Goal: Task Accomplishment & Management: Use online tool/utility

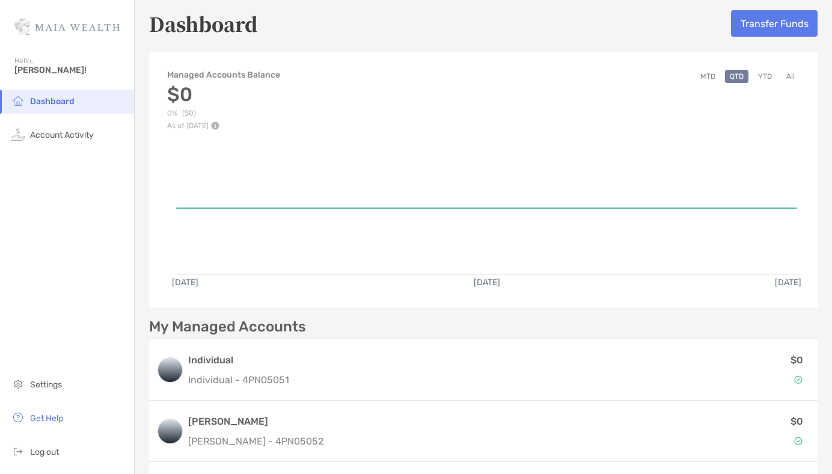
scroll to position [2, 0]
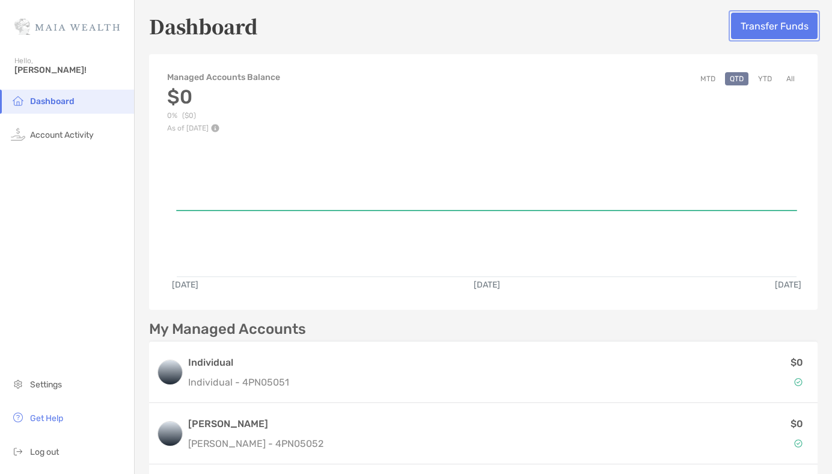
click at [796, 29] on button "Transfer Funds" at bounding box center [774, 26] width 87 height 26
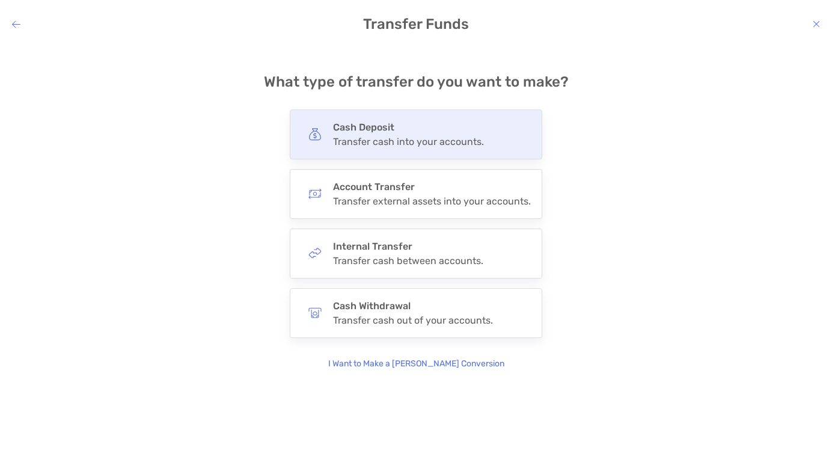
click at [445, 125] on h4 "Cash Deposit" at bounding box center [408, 126] width 151 height 11
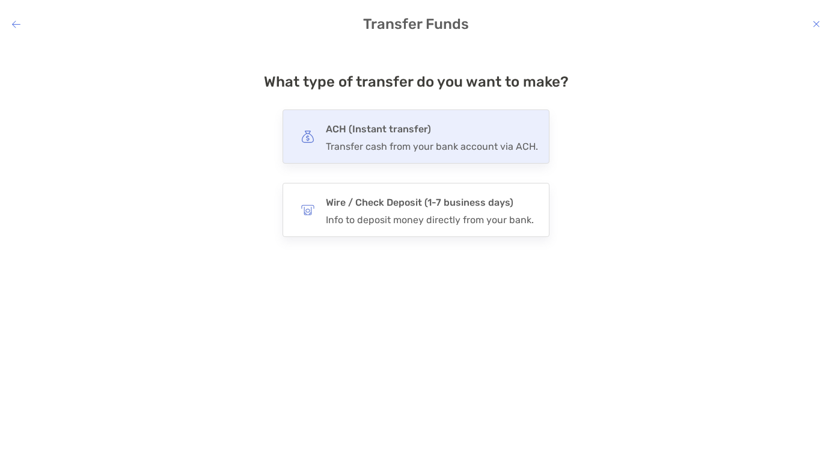
click at [521, 151] on div "Transfer cash from your bank account via ACH." at bounding box center [432, 146] width 212 height 11
click at [0, 0] on input "***" at bounding box center [0, 0] width 0 height 0
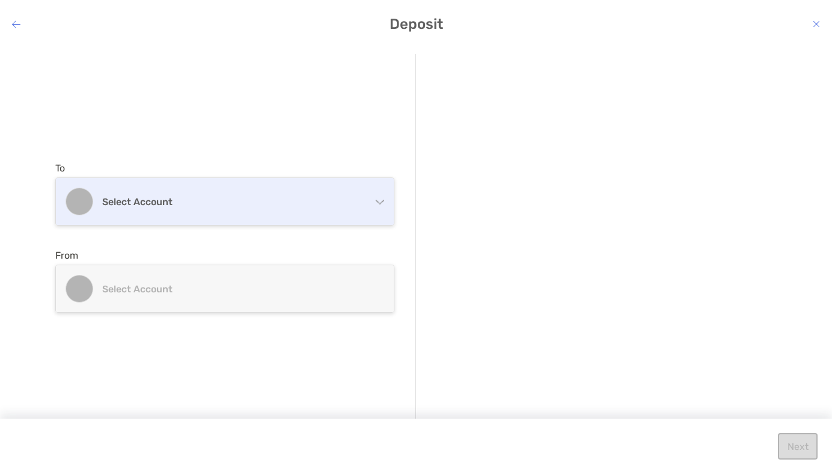
click at [293, 214] on div "Select account" at bounding box center [225, 201] width 338 height 47
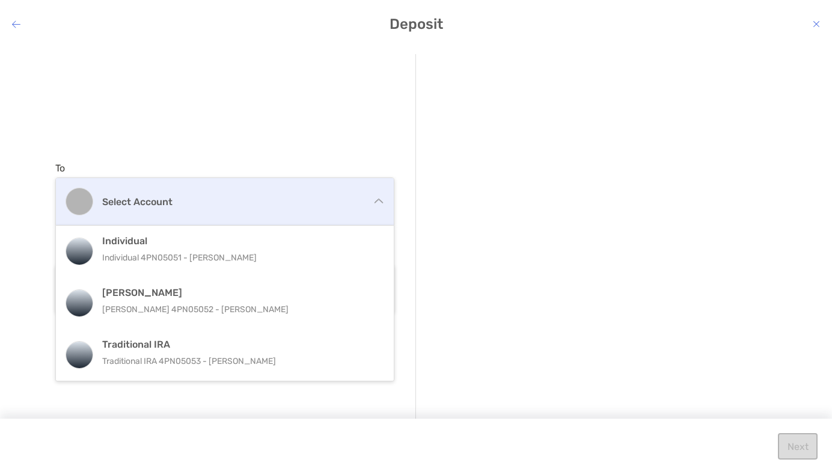
click at [293, 214] on div "Select account" at bounding box center [225, 201] width 338 height 47
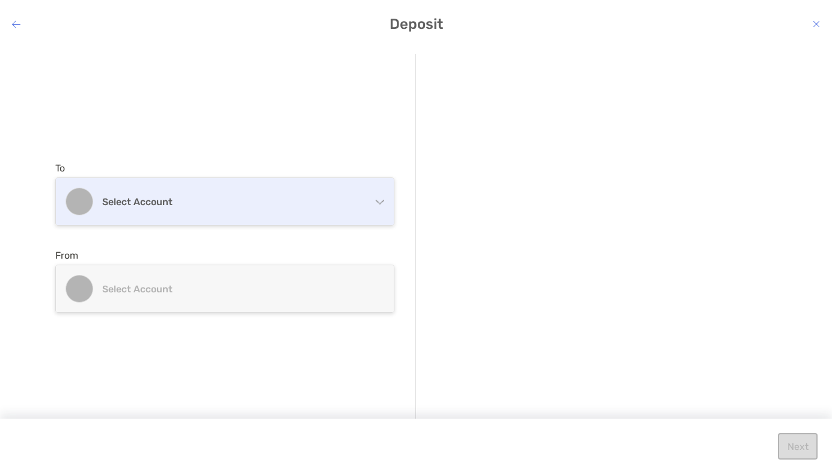
click at [294, 214] on div "Select account" at bounding box center [225, 201] width 338 height 47
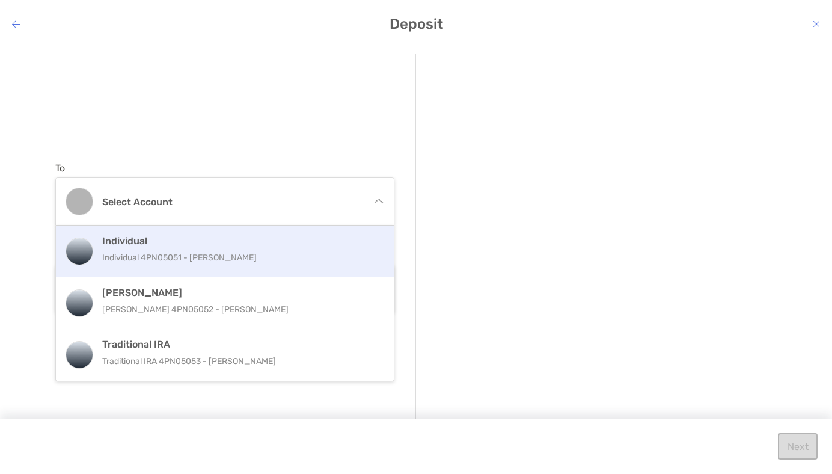
click at [225, 246] on div "Individual Individual 4PN05051 - [PERSON_NAME]" at bounding box center [237, 251] width 271 height 32
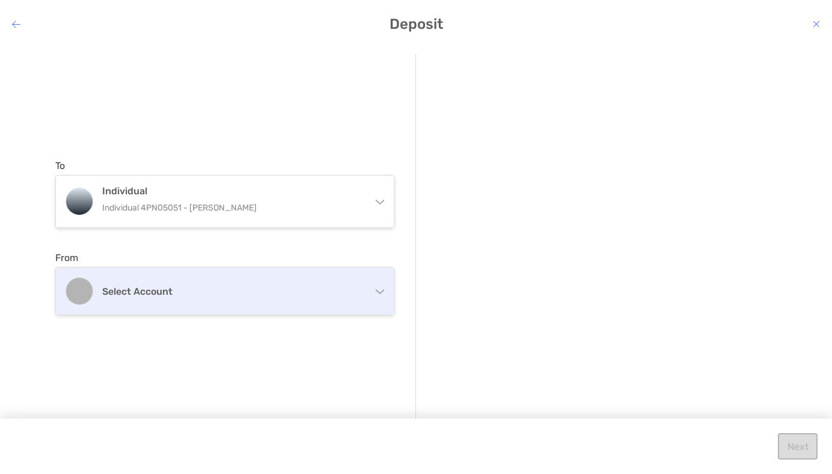
click at [263, 278] on div "Select account" at bounding box center [225, 290] width 338 height 47
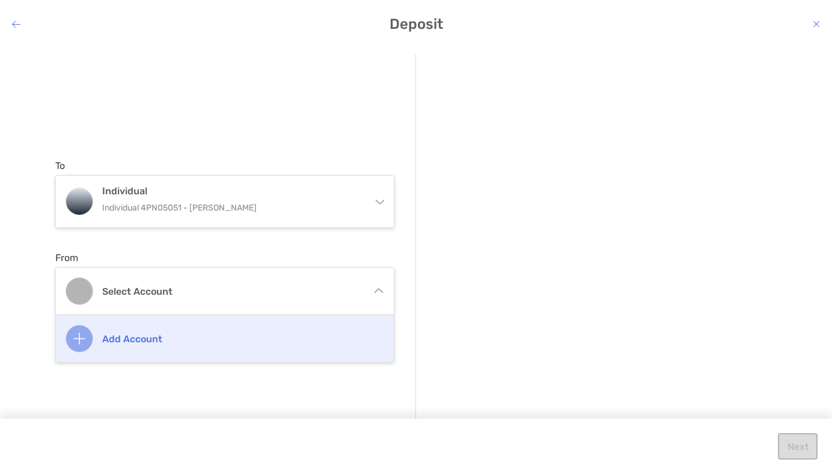
click at [141, 341] on h4 "Add account" at bounding box center [237, 338] width 271 height 11
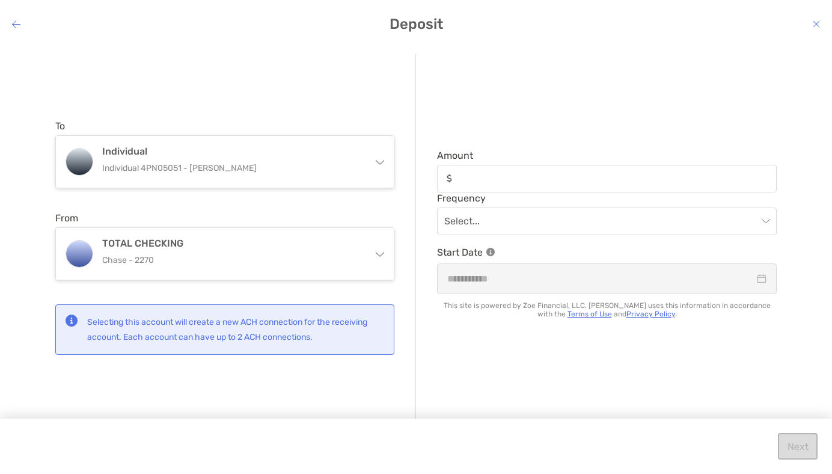
click at [815, 22] on icon "modal" at bounding box center [816, 24] width 7 height 10
click at [813, 23] on icon "modal" at bounding box center [816, 24] width 7 height 10
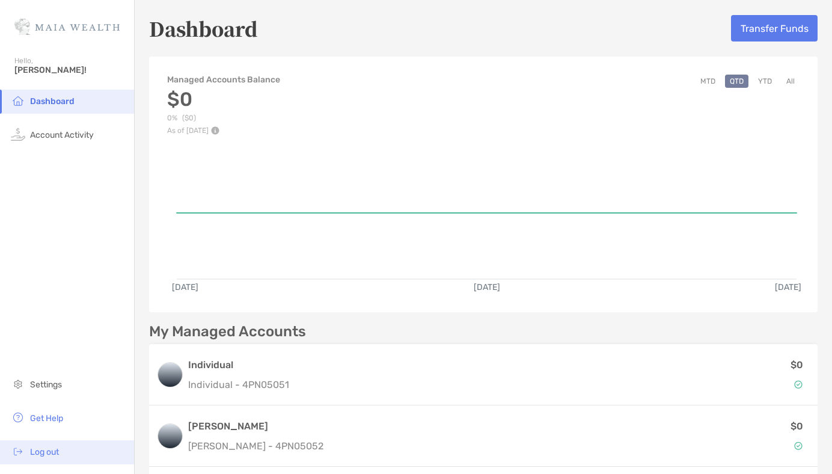
click at [55, 456] on span "Log out" at bounding box center [44, 452] width 29 height 10
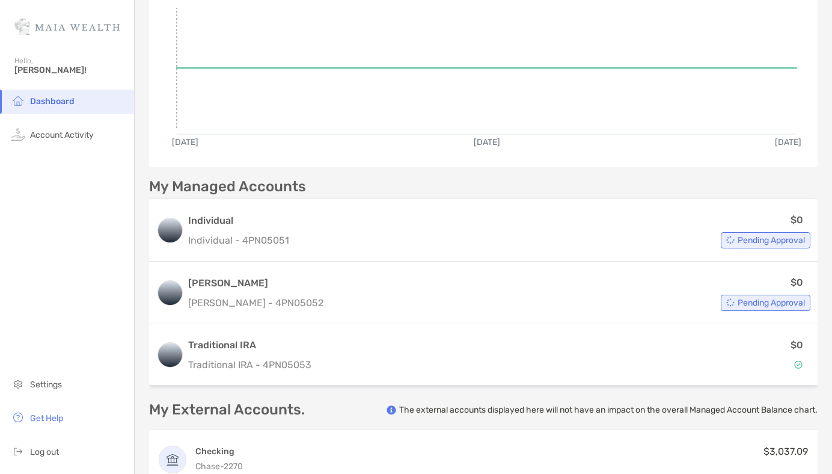
scroll to position [276, 0]
